Goal: Information Seeking & Learning: Learn about a topic

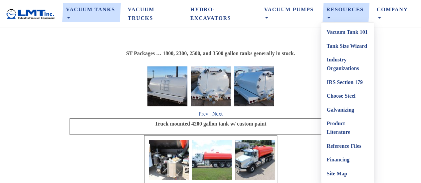
click at [337, 48] on link "Tank Size Wizard" at bounding box center [347, 46] width 53 height 14
click at [344, 30] on link "Vacuum Tank 101" at bounding box center [347, 32] width 53 height 14
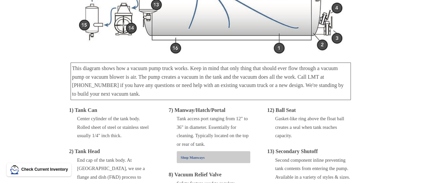
scroll to position [67, 0]
